Goal: Find specific page/section: Find specific page/section

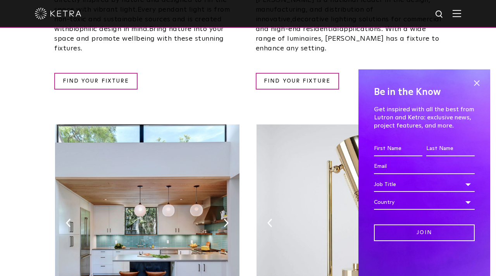
scroll to position [791, 0]
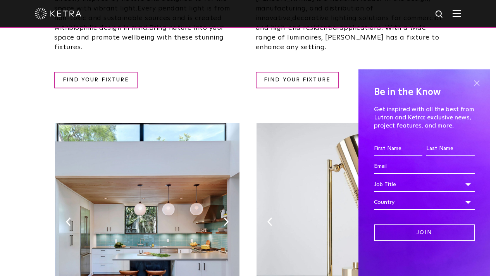
click at [478, 86] on span at bounding box center [477, 83] width 12 height 12
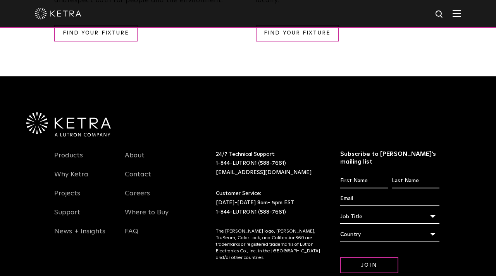
scroll to position [1605, 0]
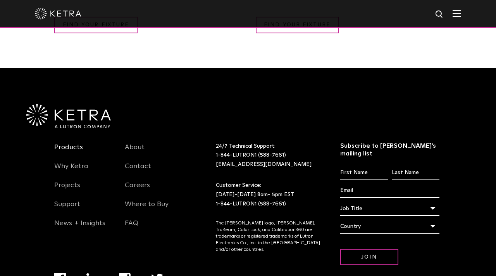
click at [80, 143] on link "Products" at bounding box center [68, 152] width 29 height 18
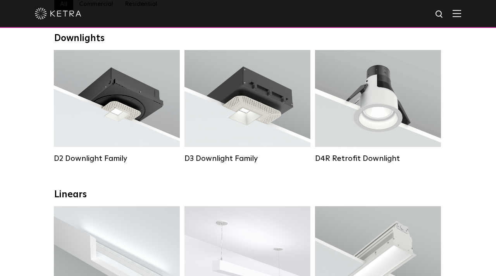
scroll to position [124, 0]
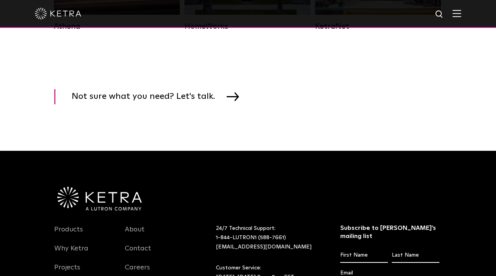
scroll to position [1287, 0]
